Goal: Transaction & Acquisition: Purchase product/service

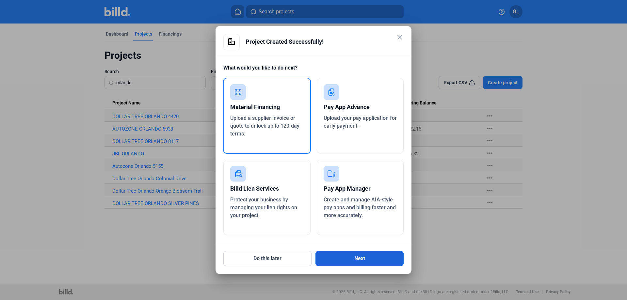
click at [355, 257] on button "Next" at bounding box center [359, 258] width 88 height 15
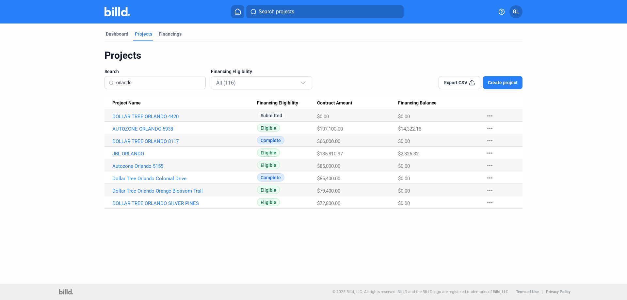
click at [111, 11] on img at bounding box center [117, 11] width 26 height 9
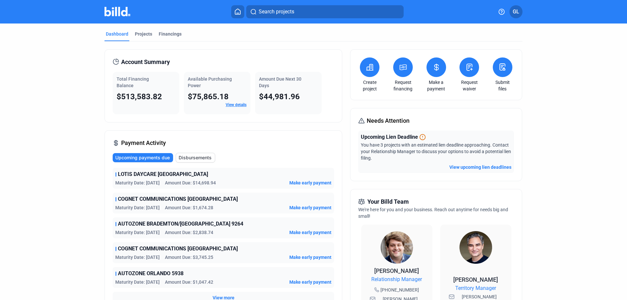
click at [146, 35] on div "Projects" at bounding box center [143, 34] width 17 height 7
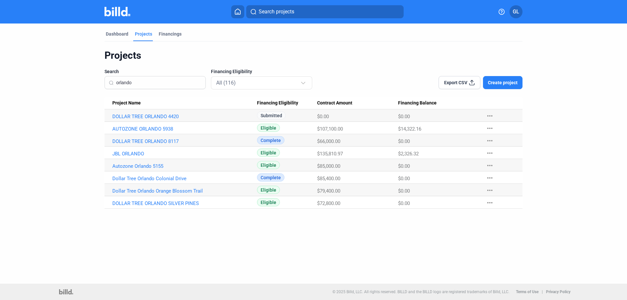
click at [147, 86] on input "orlando" at bounding box center [158, 83] width 85 height 14
click at [158, 116] on link "DOLLAR TREE ORLANDO 4420" at bounding box center [184, 117] width 145 height 6
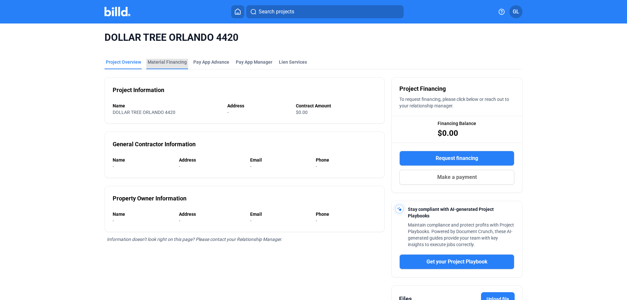
click at [170, 63] on div "Material Financing" at bounding box center [166, 62] width 39 height 7
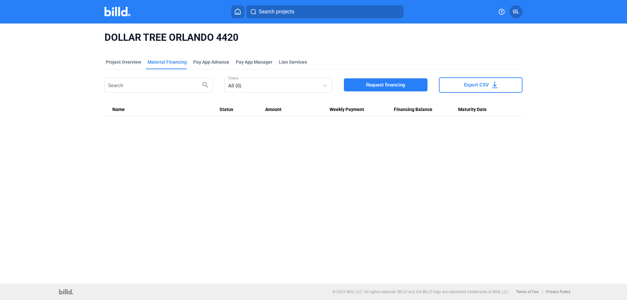
click at [397, 82] on span "Request financing" at bounding box center [385, 85] width 39 height 7
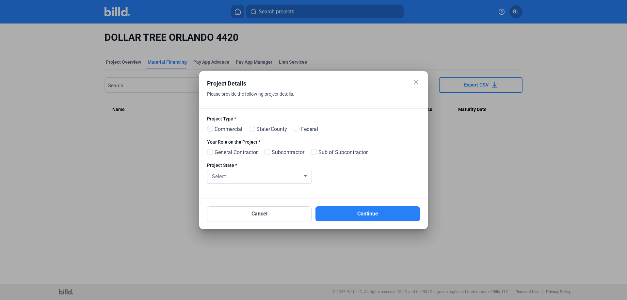
click at [209, 129] on span at bounding box center [210, 129] width 6 height 6
click at [209, 129] on input "Commercial" at bounding box center [209, 129] width 5 height 5
radio input "true"
click at [270, 151] on span at bounding box center [267, 152] width 6 height 6
click at [269, 151] on input "Subcontractor" at bounding box center [266, 152] width 5 height 5
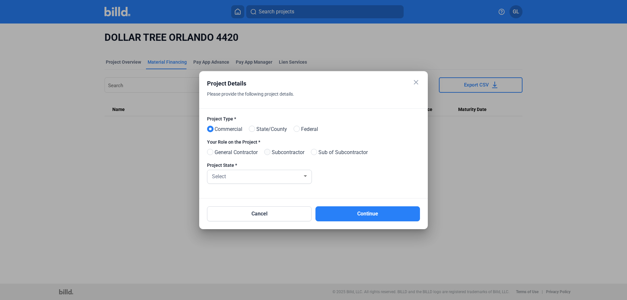
radio input "true"
click at [306, 178] on div at bounding box center [305, 175] width 6 height 5
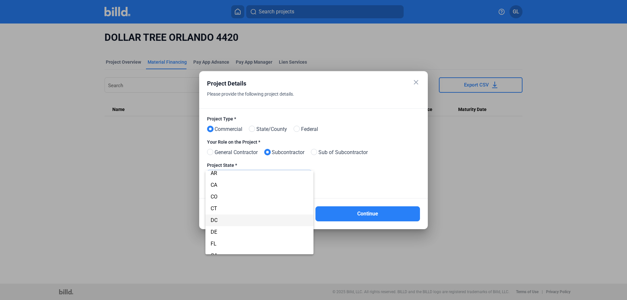
scroll to position [54, 0]
click at [216, 229] on span "FL" at bounding box center [213, 228] width 6 height 6
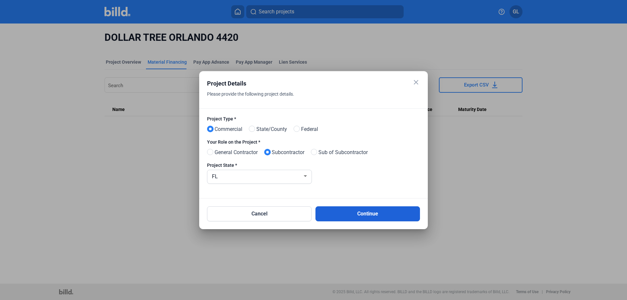
click at [371, 211] on button "Continue" at bounding box center [367, 213] width 104 height 15
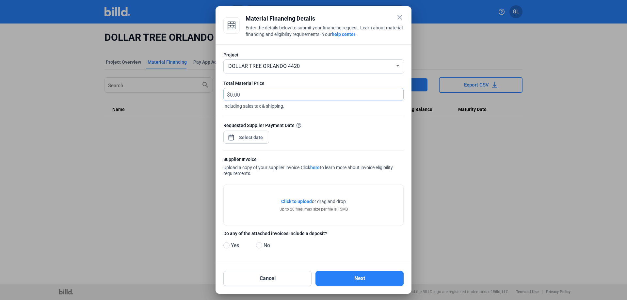
click at [283, 97] on input "text" at bounding box center [313, 94] width 166 height 13
type input "4,002.54"
click at [266, 136] on div at bounding box center [246, 136] width 46 height 14
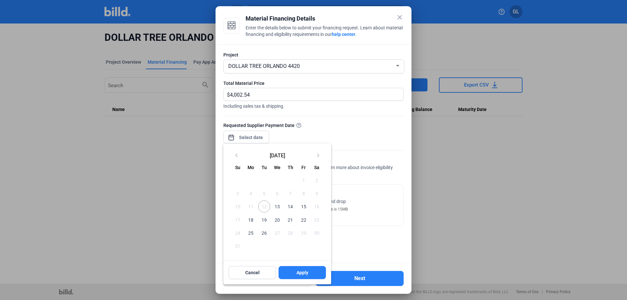
click at [265, 137] on div at bounding box center [313, 150] width 627 height 300
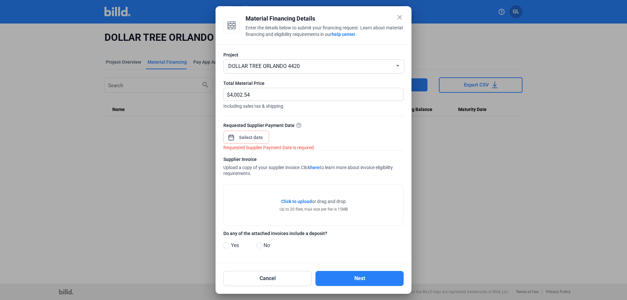
click at [265, 137] on div at bounding box center [246, 136] width 46 height 14
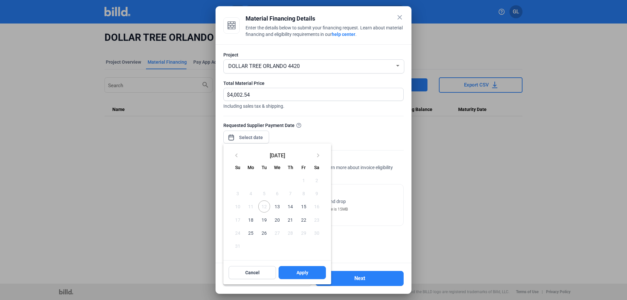
click at [279, 206] on span "13" at bounding box center [277, 206] width 12 height 12
click at [305, 274] on span "Apply" at bounding box center [302, 272] width 12 height 7
type input "[DATE]"
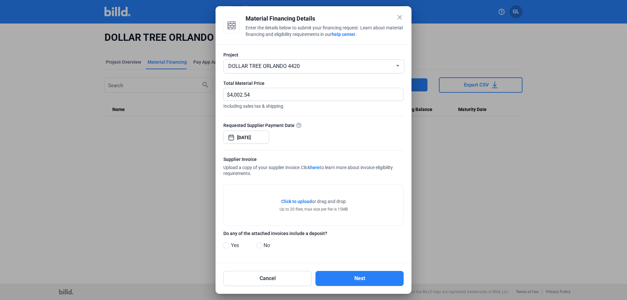
click at [262, 248] on span "No" at bounding box center [265, 245] width 9 height 8
click at [261, 248] on input "No" at bounding box center [258, 245] width 5 height 5
radio input "true"
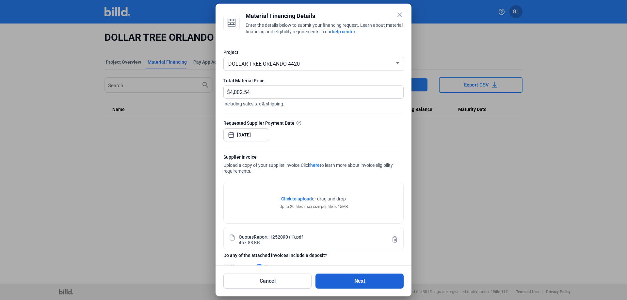
click at [357, 282] on button "Next" at bounding box center [359, 280] width 88 height 15
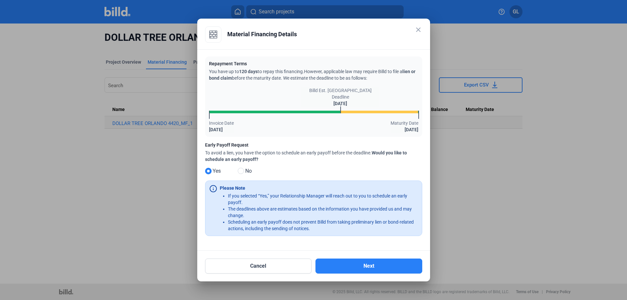
drag, startPoint x: 240, startPoint y: 171, endPoint x: 252, endPoint y: 172, distance: 11.5
click at [240, 171] on span at bounding box center [241, 171] width 6 height 6
click at [240, 171] on input "No" at bounding box center [240, 171] width 5 height 5
radio input "true"
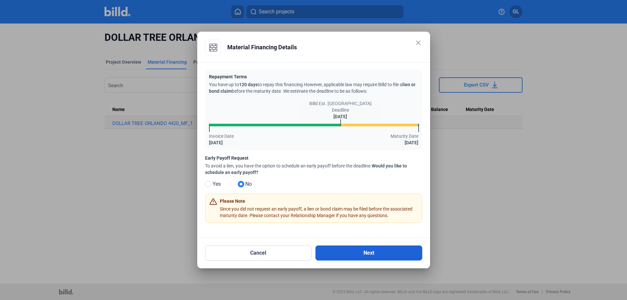
click at [385, 256] on button "Next" at bounding box center [368, 252] width 107 height 15
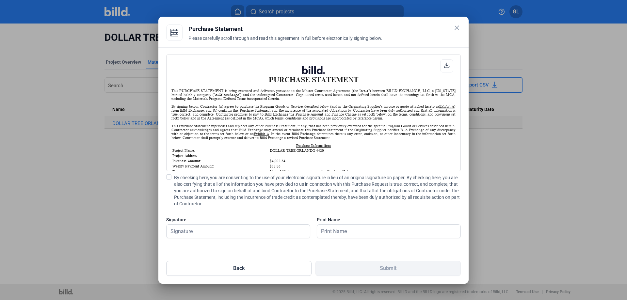
scroll to position [0, 0]
click at [169, 178] on span at bounding box center [168, 176] width 5 height 5
click at [0, 0] on input "By checking here, you are consenting to the use of your electronic signature in…" at bounding box center [0, 0] width 0 height 0
drag, startPoint x: 193, startPoint y: 227, endPoint x: 207, endPoint y: 230, distance: 14.1
click at [193, 227] on input "text" at bounding box center [237, 231] width 143 height 13
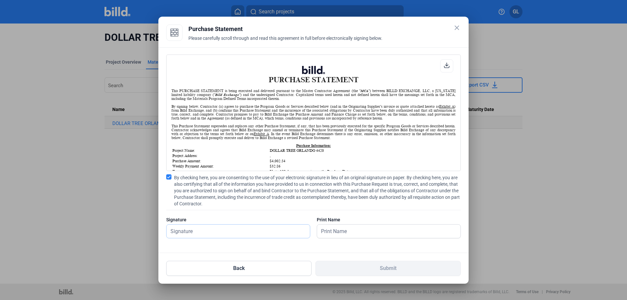
type input "[PERSON_NAME]"
drag, startPoint x: 342, startPoint y: 232, endPoint x: 349, endPoint y: 233, distance: 6.7
click at [342, 232] on input "text" at bounding box center [385, 231] width 136 height 13
type input "[PERSON_NAME]"
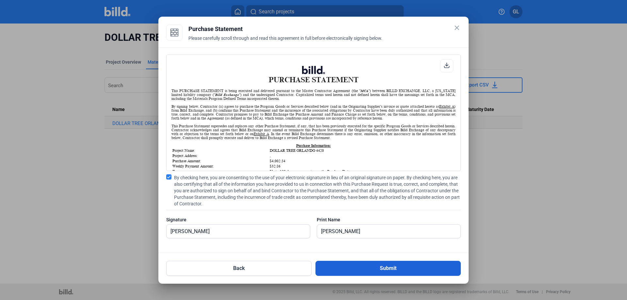
click at [388, 268] on button "Submit" at bounding box center [387, 268] width 145 height 15
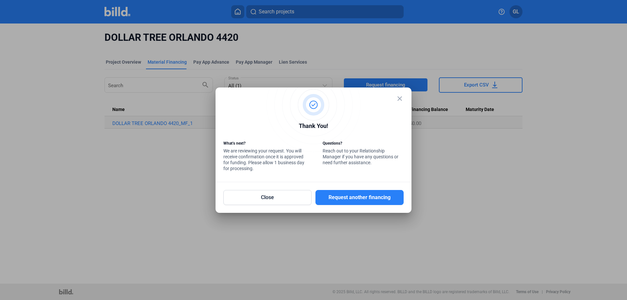
click at [264, 205] on mat-dialog-container "close Thank You! What’s next? We are reviewing your request. You will receive c…" at bounding box center [313, 149] width 196 height 125
click at [266, 200] on button "Close" at bounding box center [267, 197] width 88 height 15
